Goal: Information Seeking & Learning: Learn about a topic

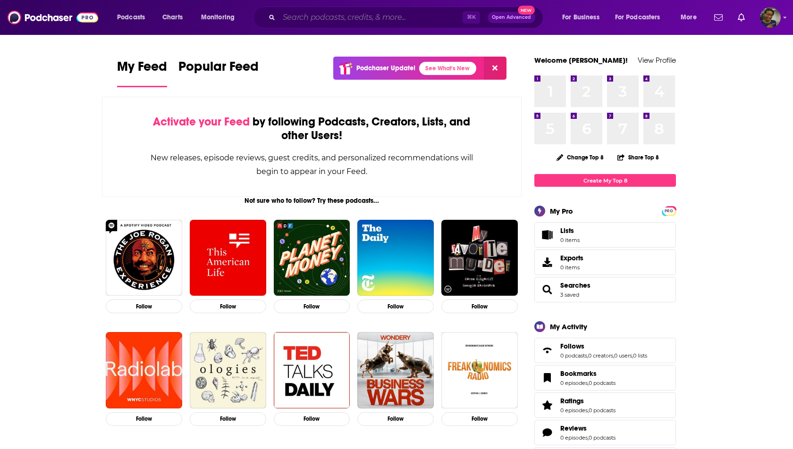
click at [332, 16] on input "Search podcasts, credits, & more..." at bounding box center [371, 17] width 184 height 15
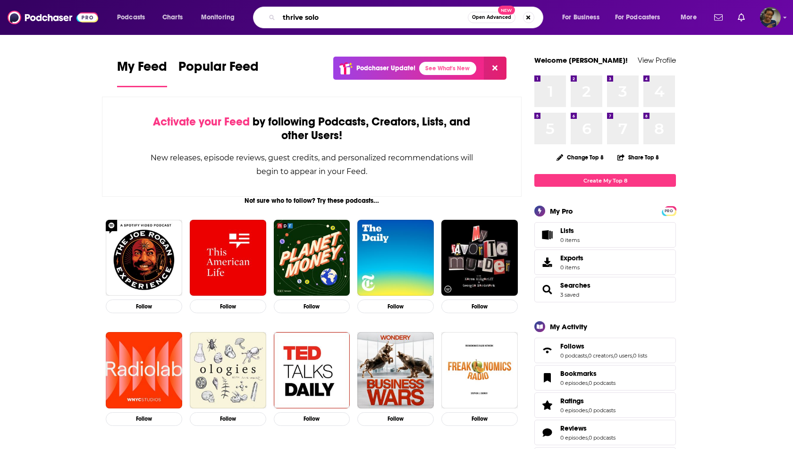
type input "thrive solo"
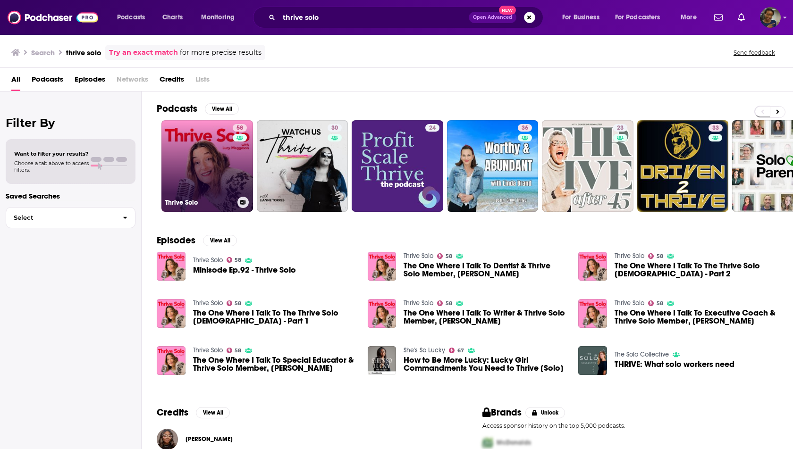
click at [220, 199] on h3 "Thrive Solo" at bounding box center [199, 203] width 68 height 8
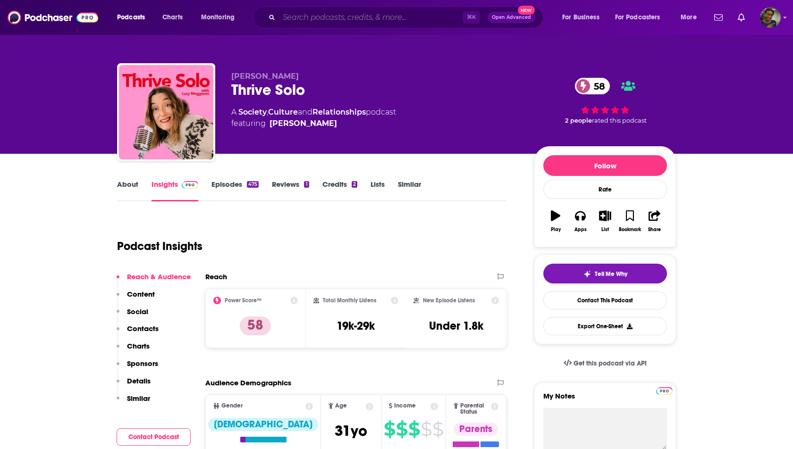
click at [401, 15] on input "Search podcasts, credits, & more..." at bounding box center [371, 17] width 184 height 15
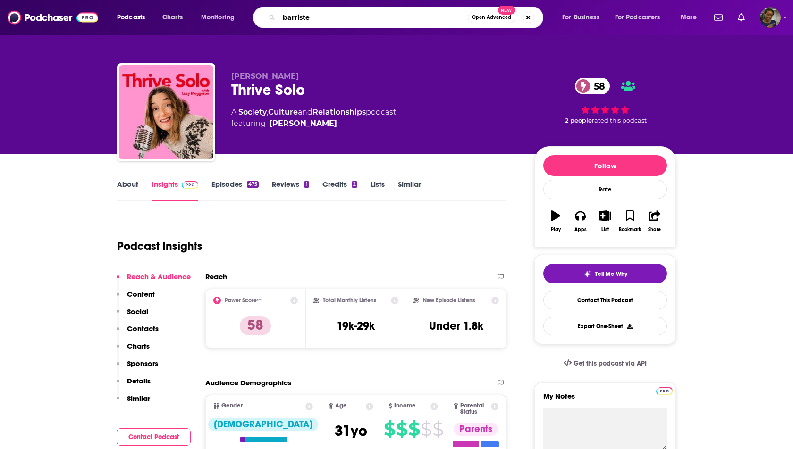
type input "barrister"
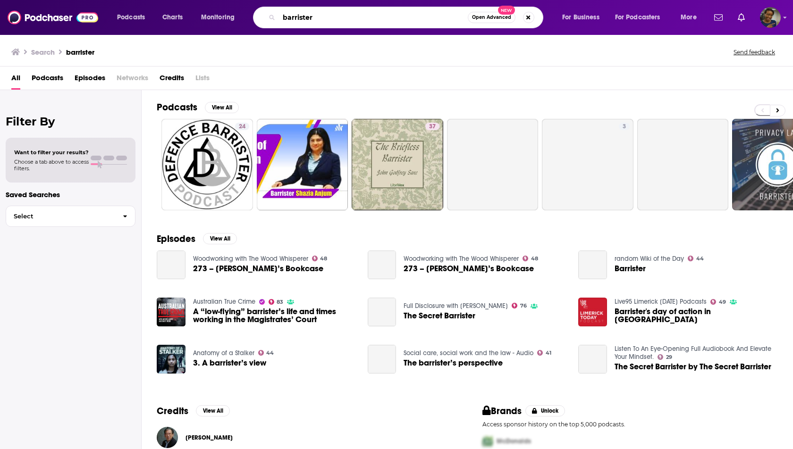
click at [371, 18] on input "barrister" at bounding box center [373, 17] width 189 height 15
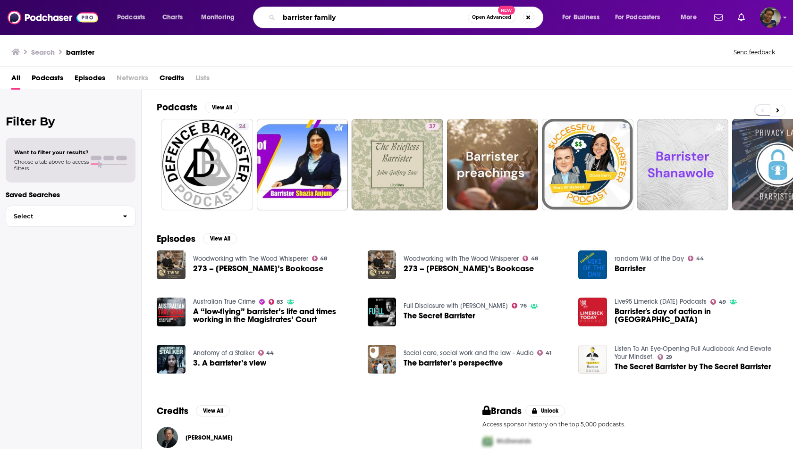
type input "barrister family"
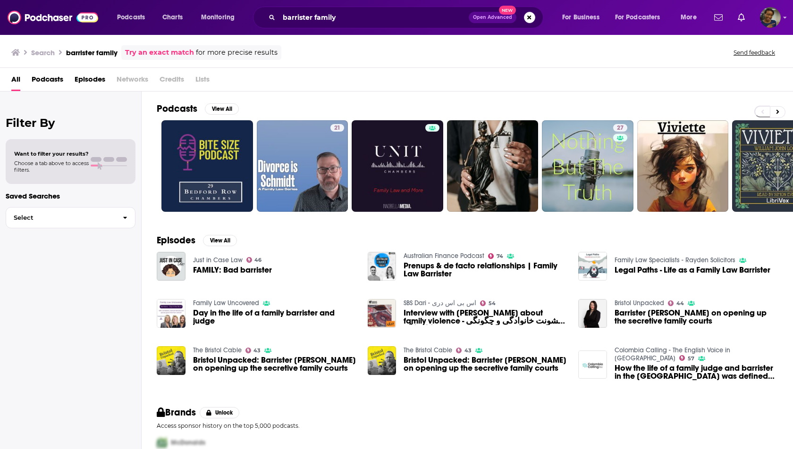
click at [94, 81] on span "Episodes" at bounding box center [90, 81] width 31 height 19
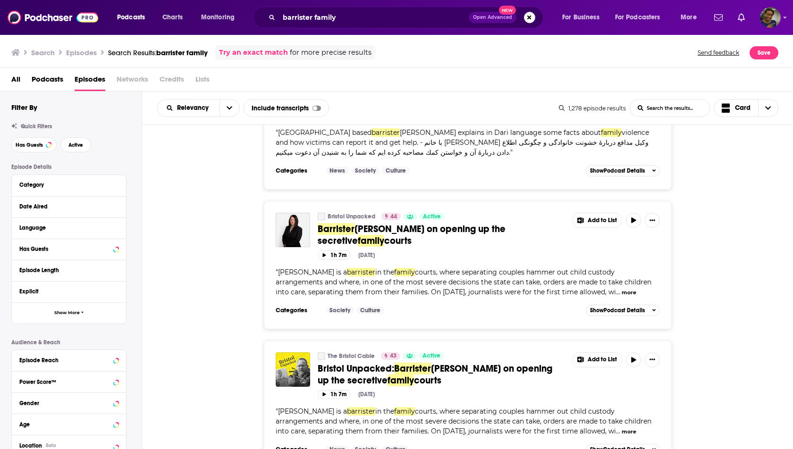
scroll to position [619, 0]
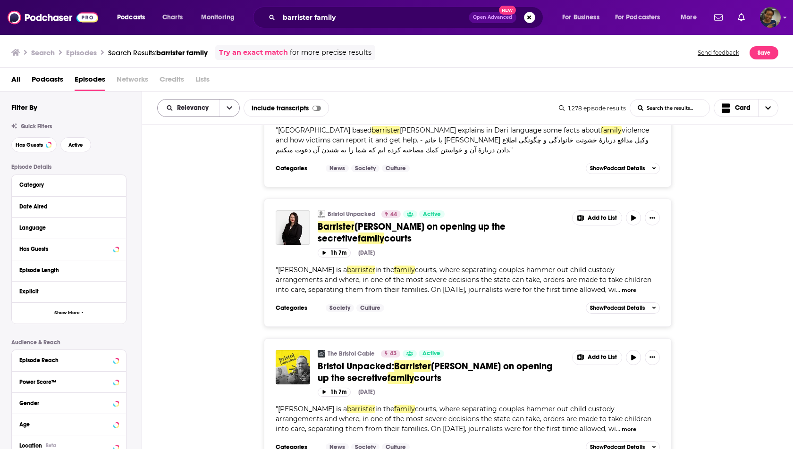
click at [228, 112] on button "open menu" at bounding box center [229, 108] width 20 height 17
click at [201, 174] on span "New" at bounding box center [204, 172] width 56 height 5
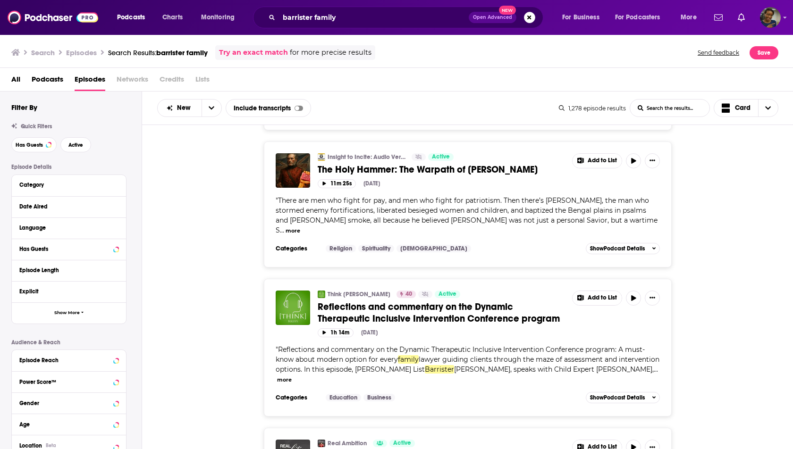
scroll to position [3051, 0]
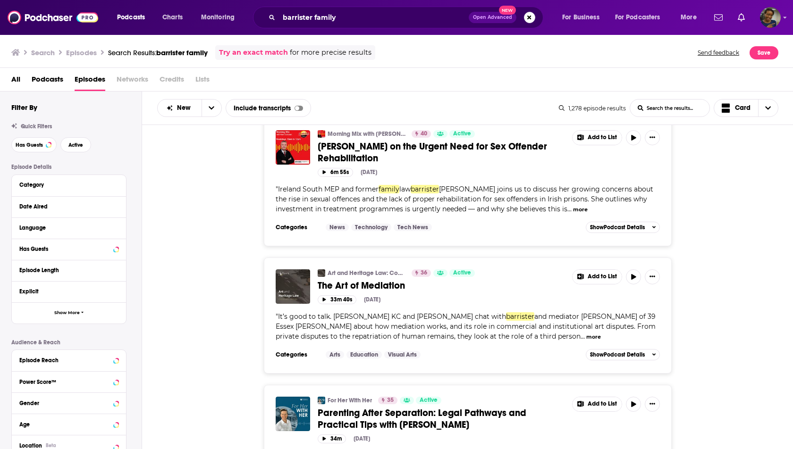
scroll to position [3794, 0]
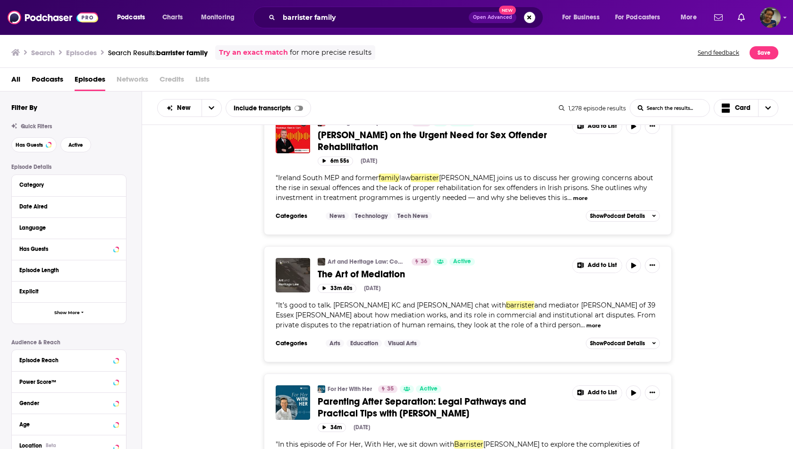
click at [431, 396] on span "Parenting After Separation: Legal Pathways and Practical Tips with [PERSON_NAME]" at bounding box center [422, 408] width 209 height 24
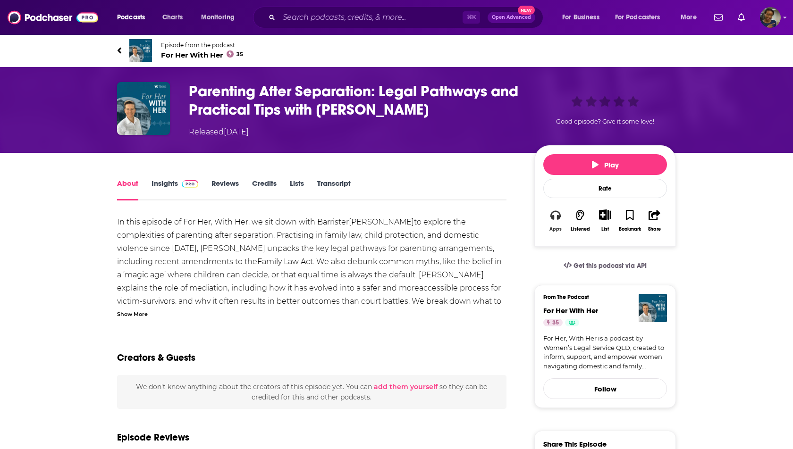
click at [559, 228] on div "Apps" at bounding box center [555, 230] width 12 height 6
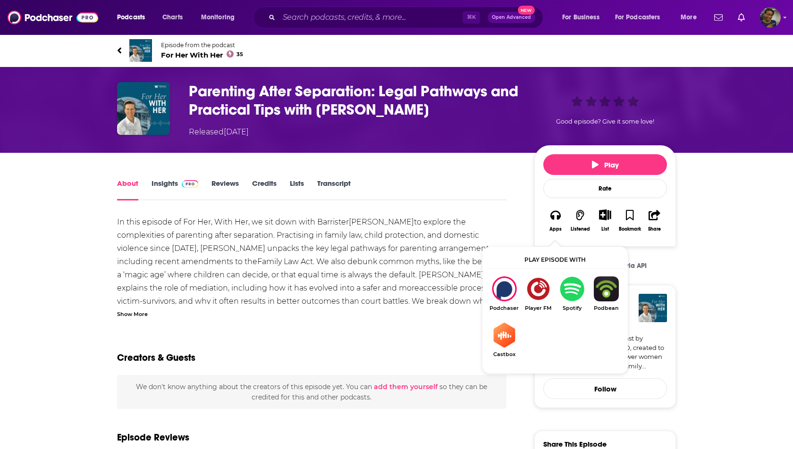
click at [458, 251] on div "In this episode of For Her, With Her, we sit down with Barrister [PERSON_NAME] …" at bounding box center [311, 394] width 389 height 357
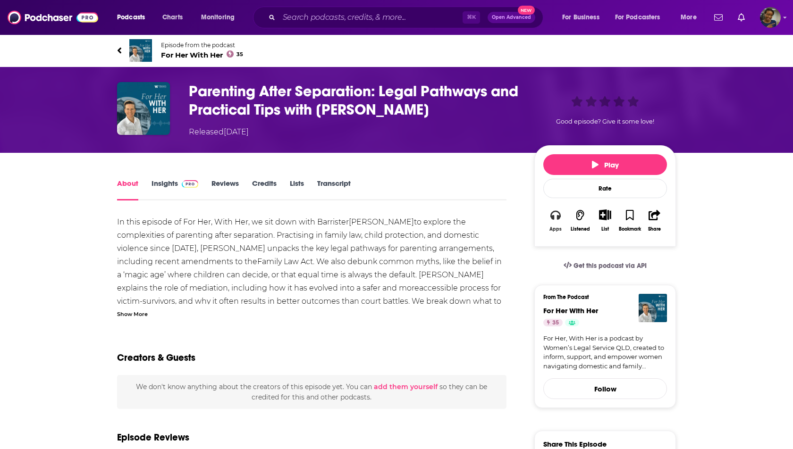
click at [544, 220] on button "Apps" at bounding box center [555, 220] width 25 height 34
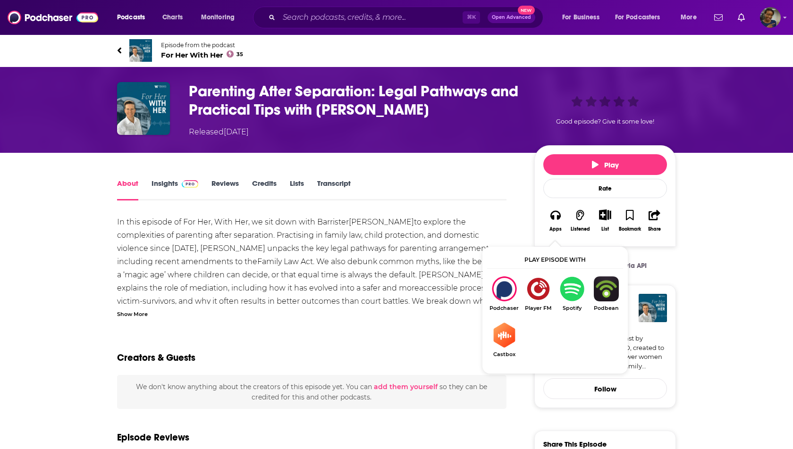
click at [450, 229] on div "In this episode of For Her, With Her, we sit down with Barrister [PERSON_NAME] …" at bounding box center [311, 394] width 389 height 357
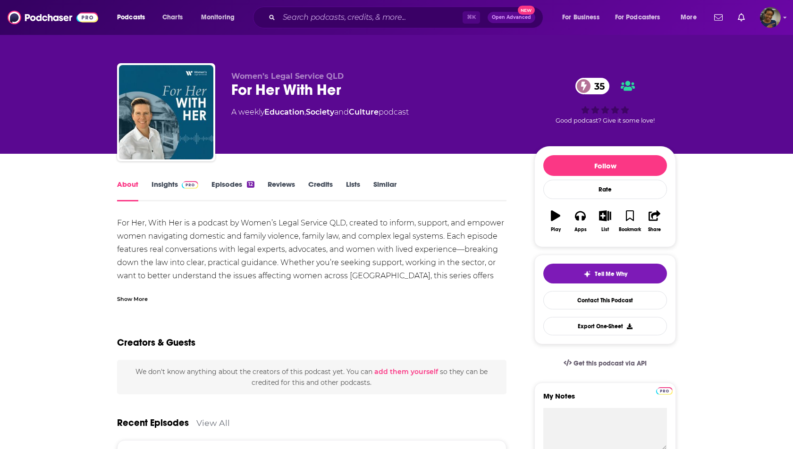
click at [234, 187] on link "Episodes 12" at bounding box center [232, 191] width 43 height 22
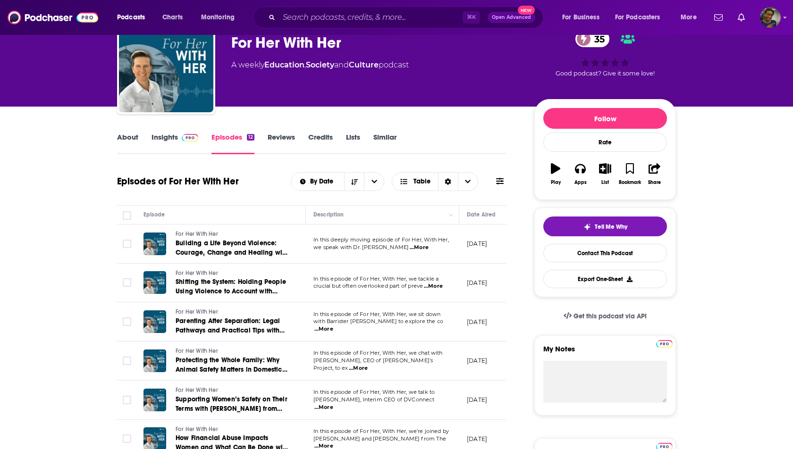
scroll to position [60, 0]
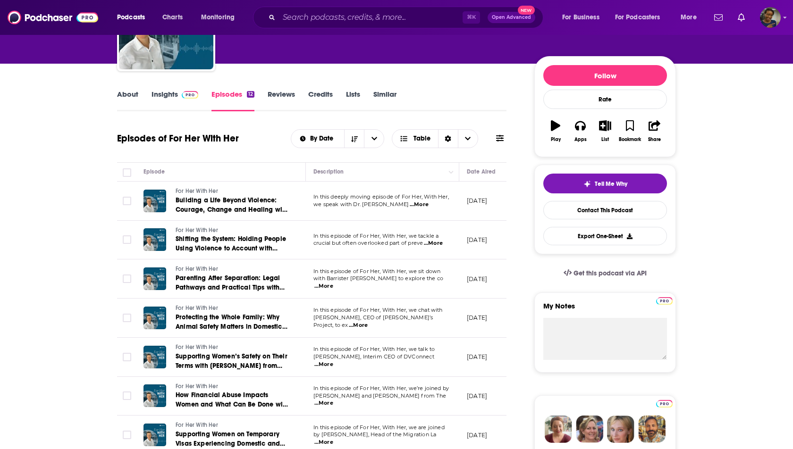
scroll to position [99, 0]
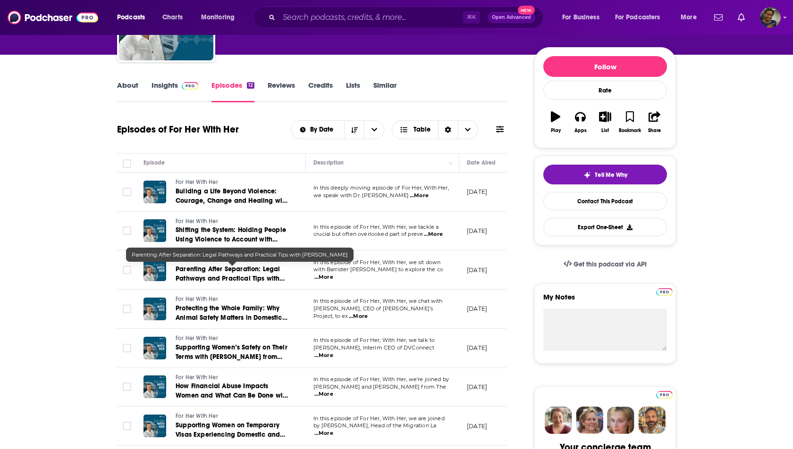
click at [201, 272] on span "Parenting After Separation: Legal Pathways and Practical Tips with [PERSON_NAME]" at bounding box center [230, 278] width 109 height 27
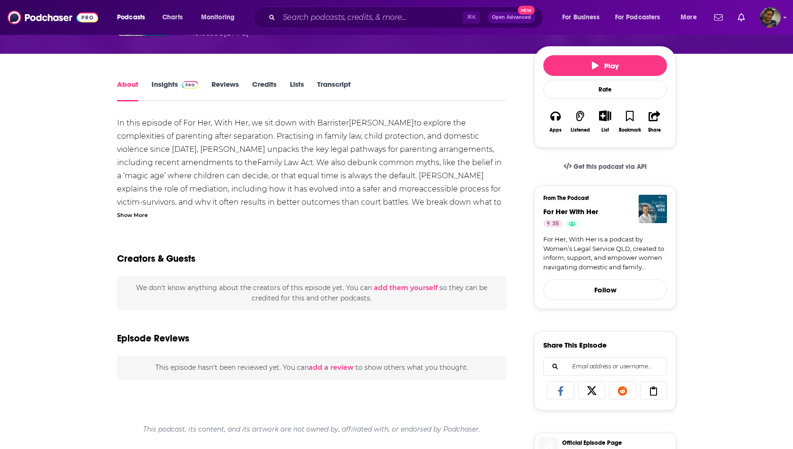
scroll to position [72, 0]
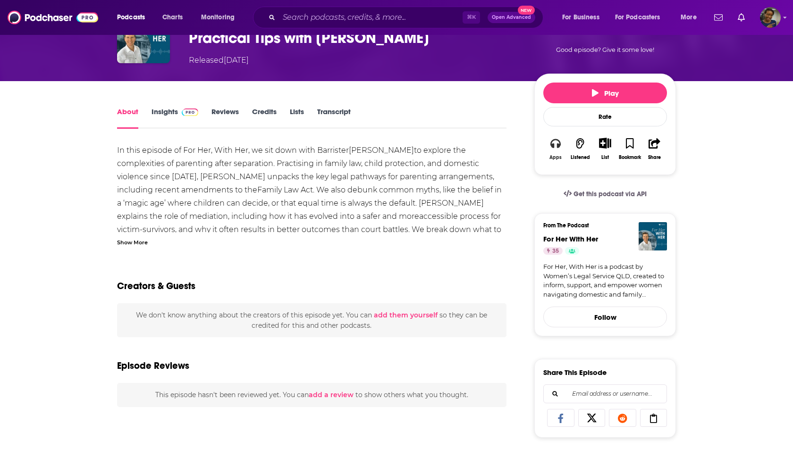
click at [559, 150] on button "Apps" at bounding box center [555, 149] width 25 height 34
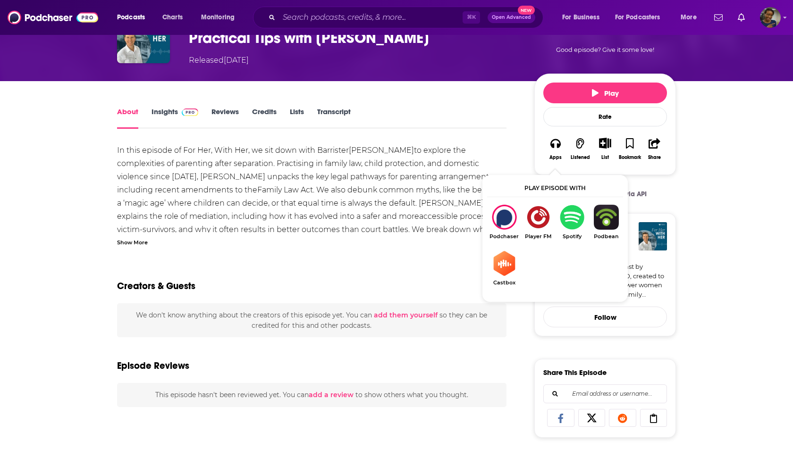
click at [607, 208] on img "Show Listen On dropdown" at bounding box center [606, 217] width 34 height 25
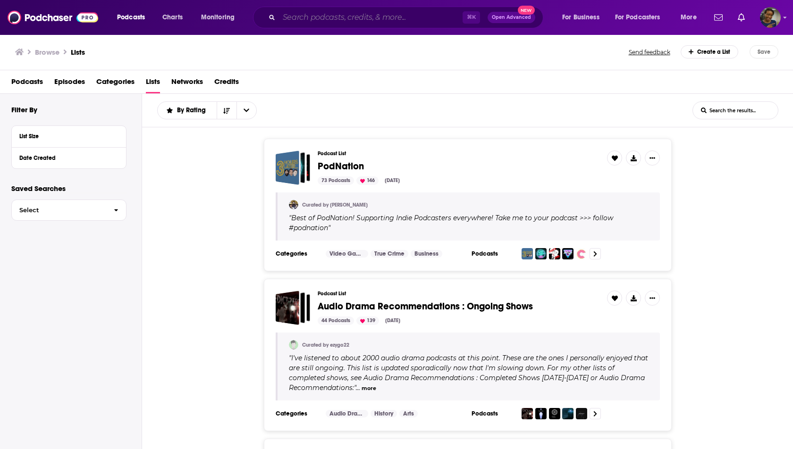
click at [436, 21] on input "Search podcasts, credits, & more..." at bounding box center [371, 17] width 184 height 15
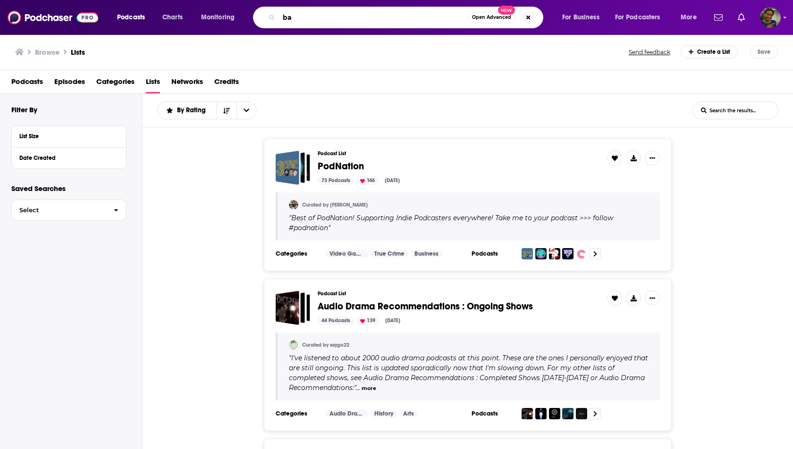
type input "b"
type input "family barrister"
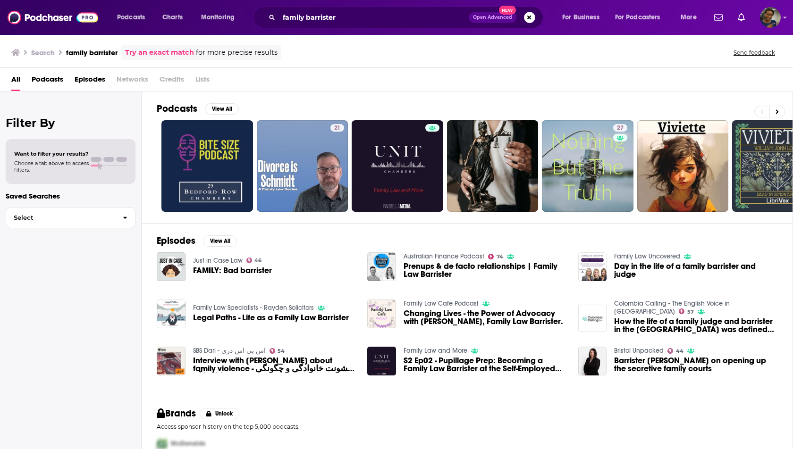
click at [88, 80] on span "Episodes" at bounding box center [90, 81] width 31 height 19
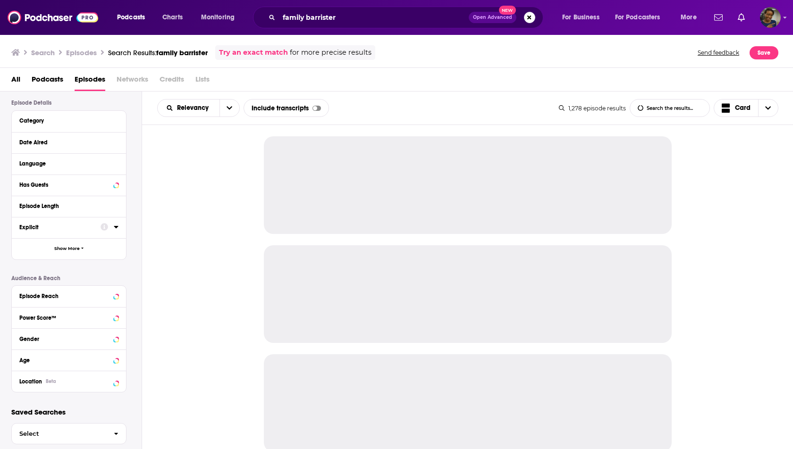
scroll to position [78, 0]
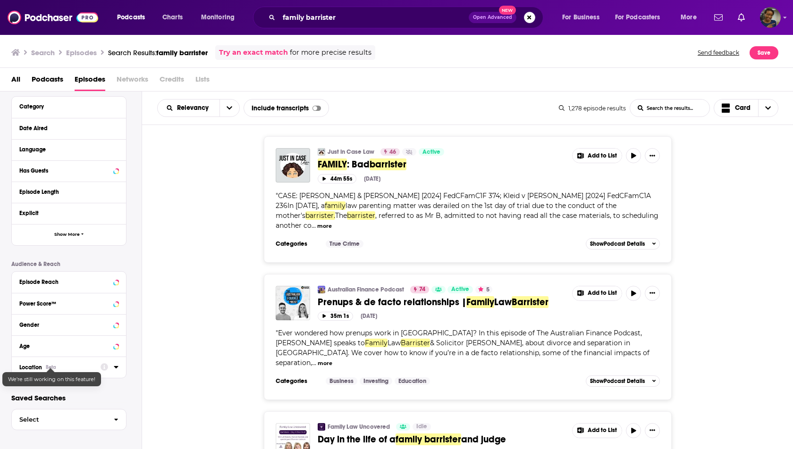
click at [51, 369] on div "Beta" at bounding box center [51, 367] width 10 height 6
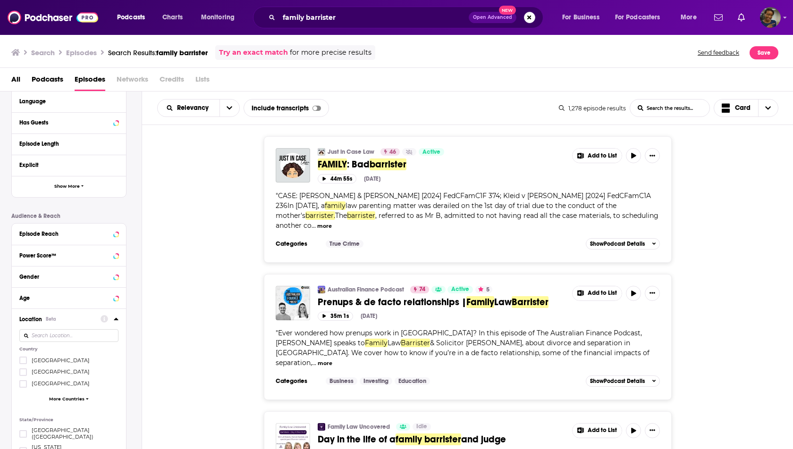
scroll to position [134, 0]
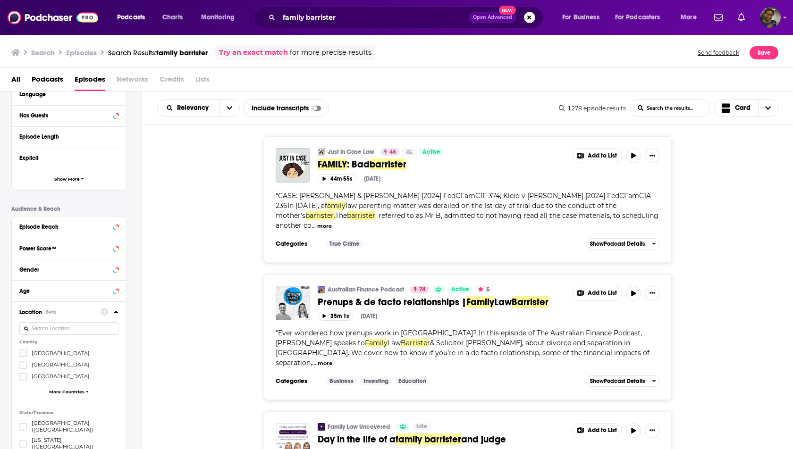
click at [62, 328] on input at bounding box center [68, 328] width 99 height 13
type input "unit"
click at [23, 363] on icon at bounding box center [23, 365] width 6 height 6
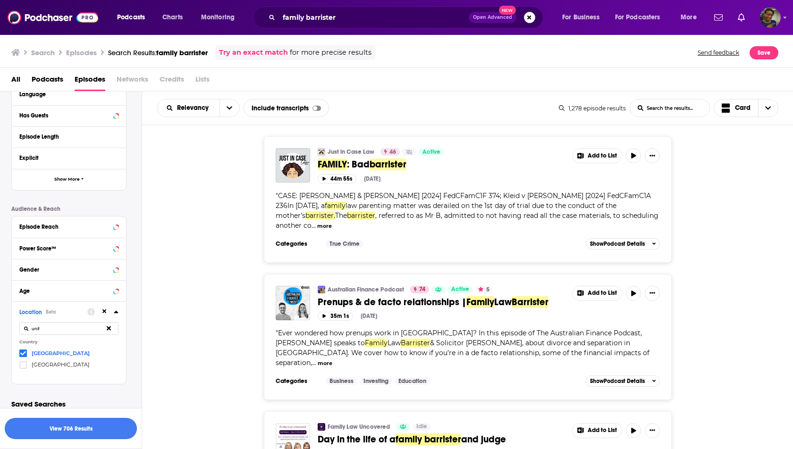
click at [63, 431] on button "View 706 Results" at bounding box center [71, 428] width 132 height 21
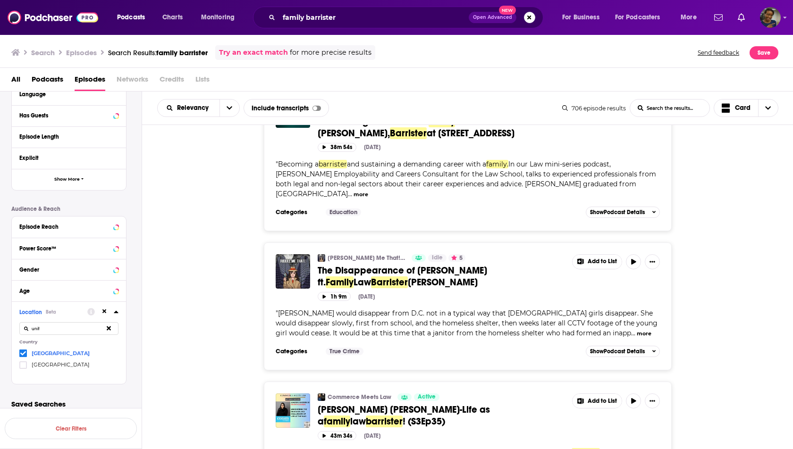
scroll to position [1027, 0]
